Goal: Navigation & Orientation: Go to known website

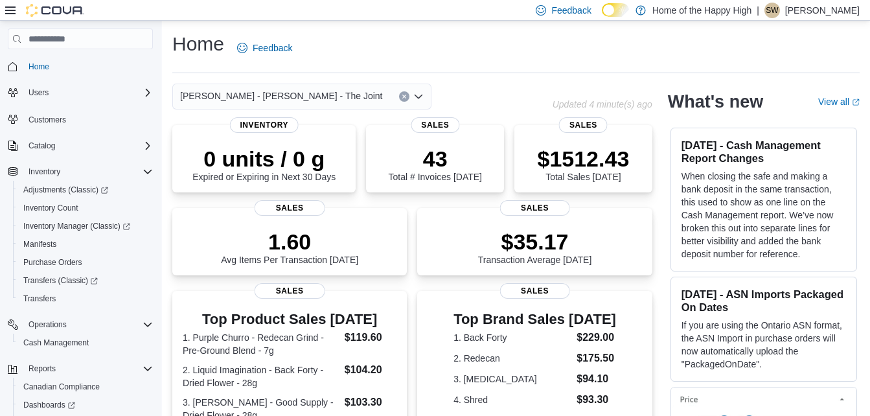
click at [815, 14] on p "Shelby Wilkinson" at bounding box center [823, 11] width 75 height 16
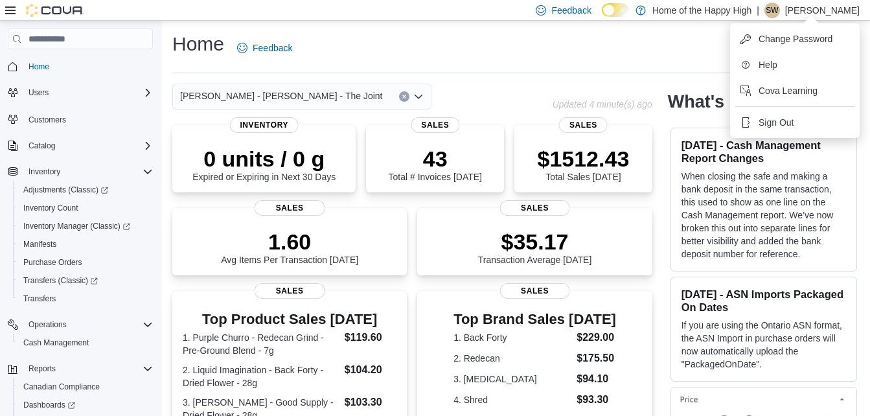
click at [791, 109] on ul "Change Password Help Cova Learning Sign Out" at bounding box center [795, 80] width 130 height 115
click at [786, 114] on button "Sign Out" at bounding box center [795, 122] width 119 height 21
